Goal: Check status: Check status

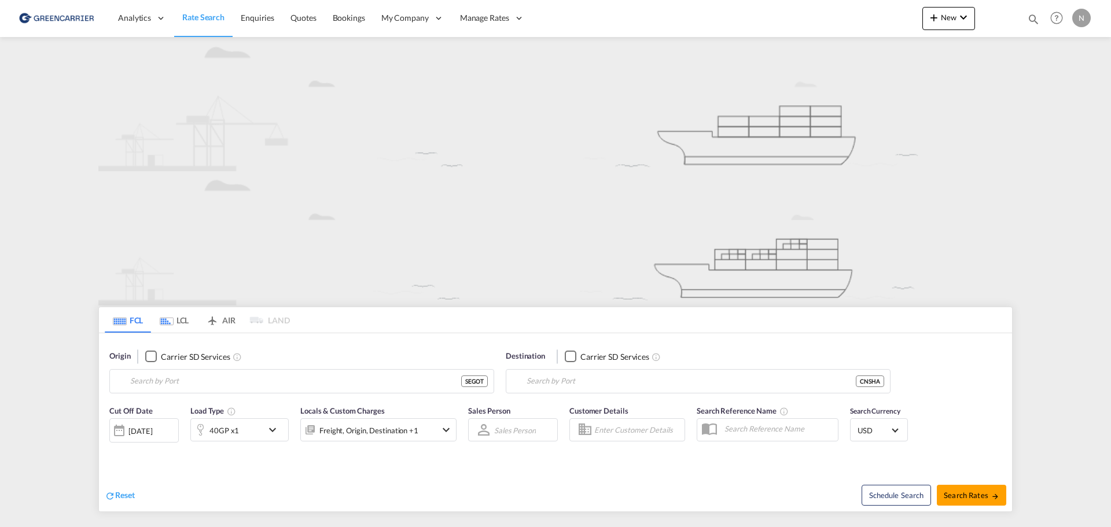
type input "[GEOGRAPHIC_DATA] ([GEOGRAPHIC_DATA]), [GEOGRAPHIC_DATA]"
type input "[GEOGRAPHIC_DATA], [GEOGRAPHIC_DATA]"
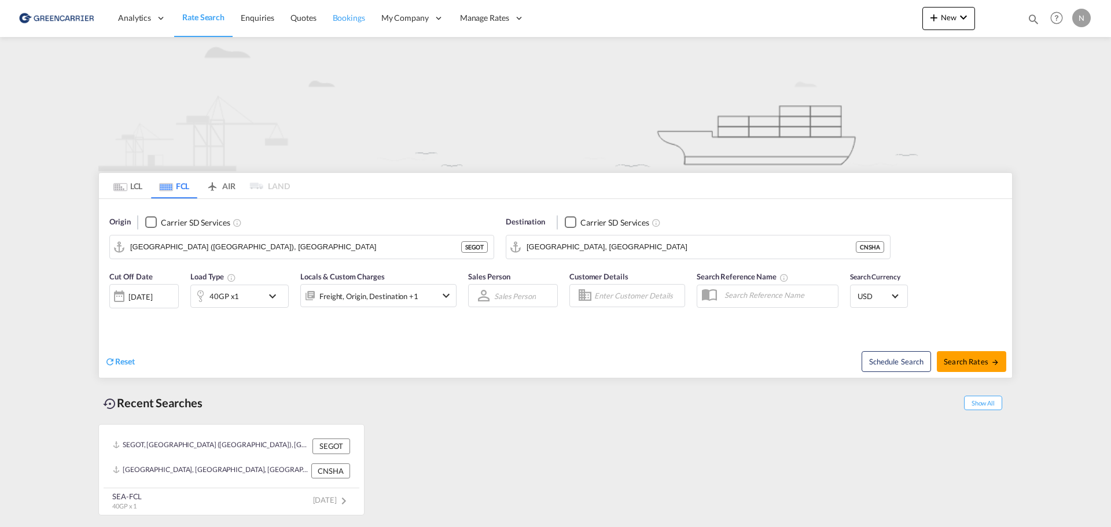
click at [338, 16] on span "Bookings" at bounding box center [349, 18] width 32 height 10
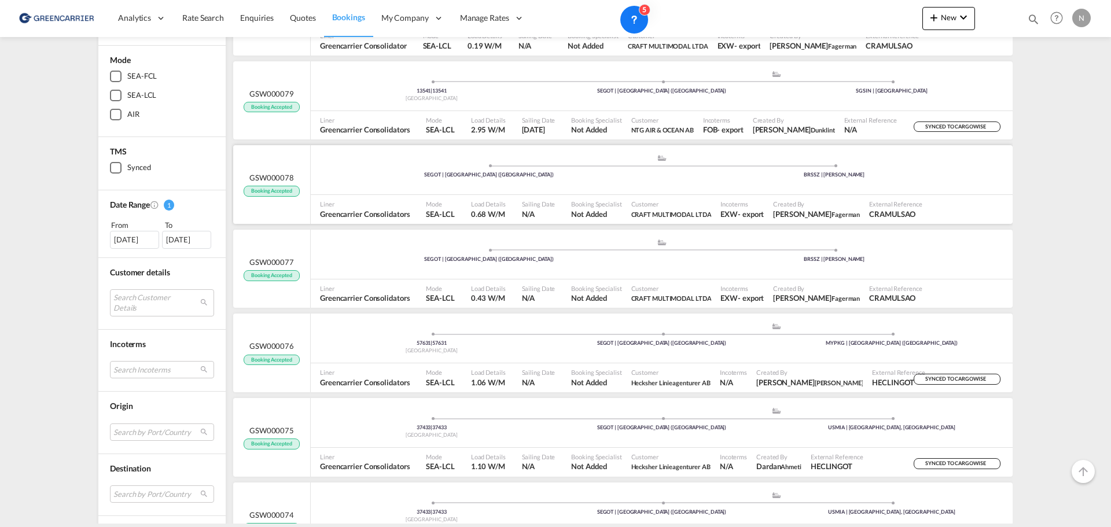
scroll to position [260, 0]
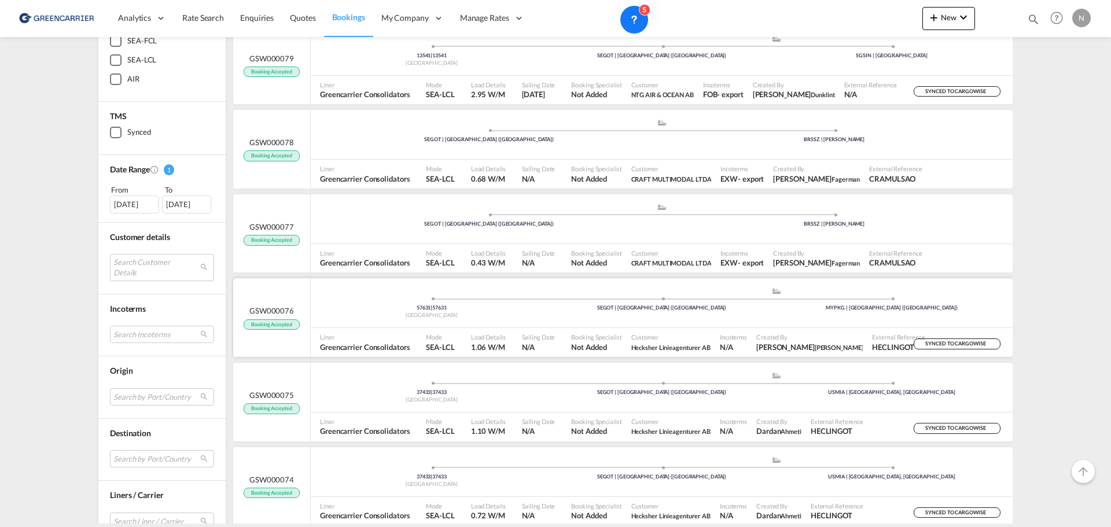
click at [536, 324] on div "57631 | 57631 Sweden .a{fill:#aaa8ad;} .a{fill:#aaa8ad;} SEGOT | [GEOGRAPHIC_DA…" at bounding box center [662, 306] width 702 height 38
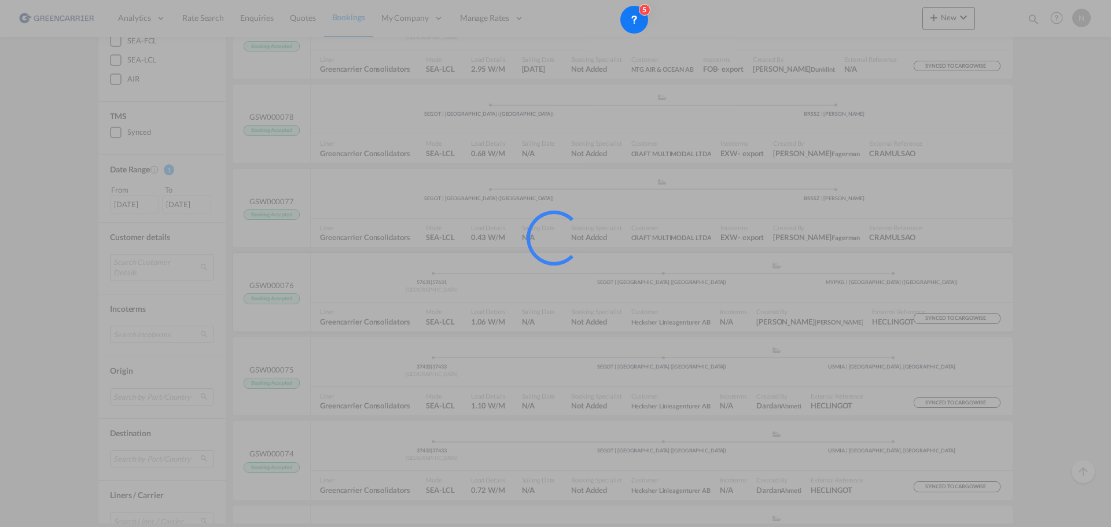
click at [536, 324] on div at bounding box center [555, 263] width 1111 height 527
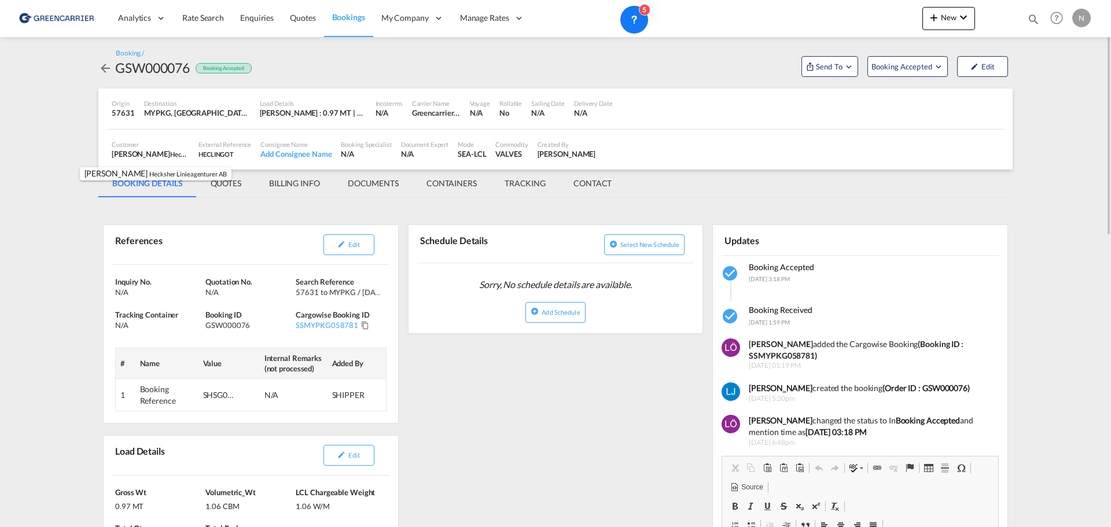
click at [58, 168] on md-content "Analytics Reports Dashboard Rate Search Enquiries Quotes Bookings" at bounding box center [555, 263] width 1111 height 527
